Goal: Navigation & Orientation: Find specific page/section

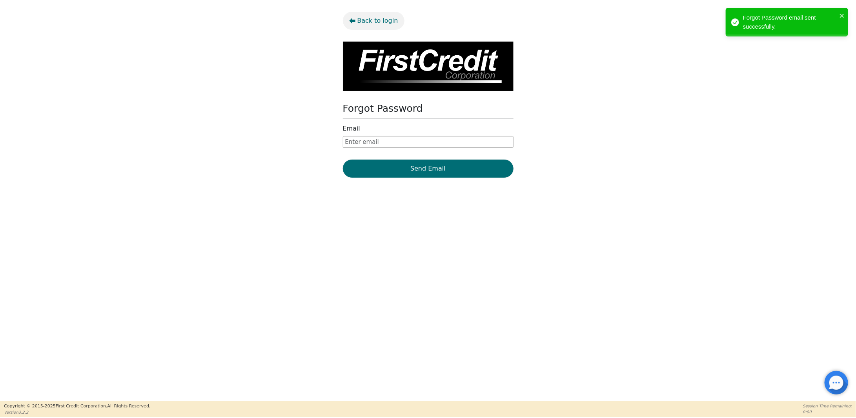
click at [369, 20] on span "Back to login" at bounding box center [377, 20] width 41 height 9
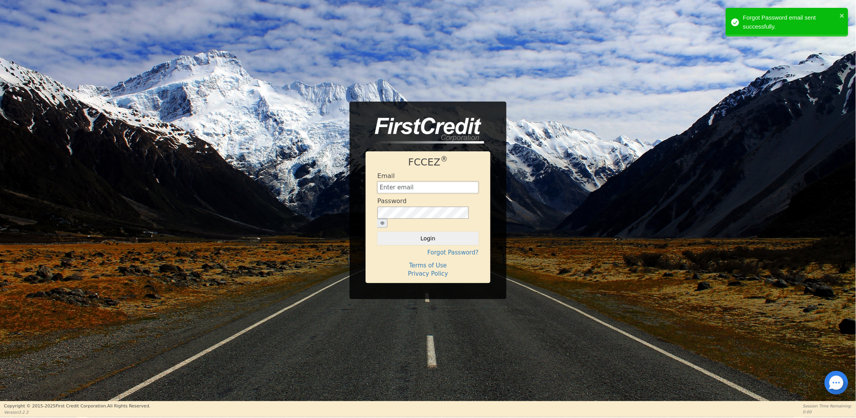
type input "[EMAIL_ADDRESS][DOMAIN_NAME]"
click at [427, 235] on button "Login" at bounding box center [427, 238] width 101 height 13
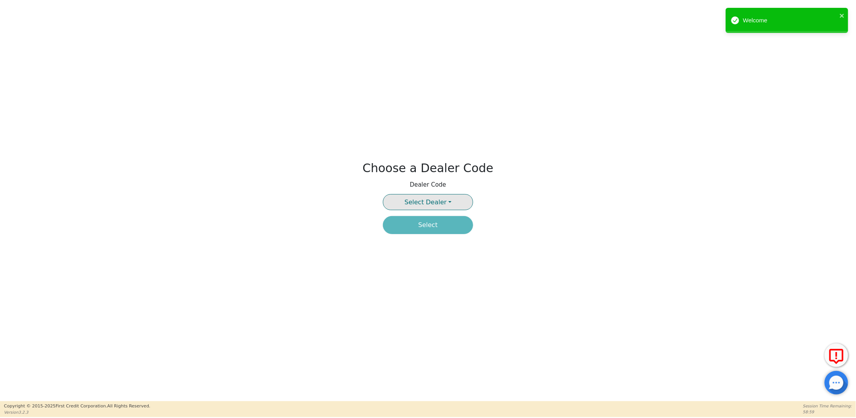
click at [444, 198] on span "Select Dealer" at bounding box center [425, 201] width 42 height 7
click at [429, 230] on link "4481A" at bounding box center [427, 231] width 89 height 11
click at [417, 223] on button "Select" at bounding box center [428, 225] width 90 height 18
